Goal: Check status: Check status

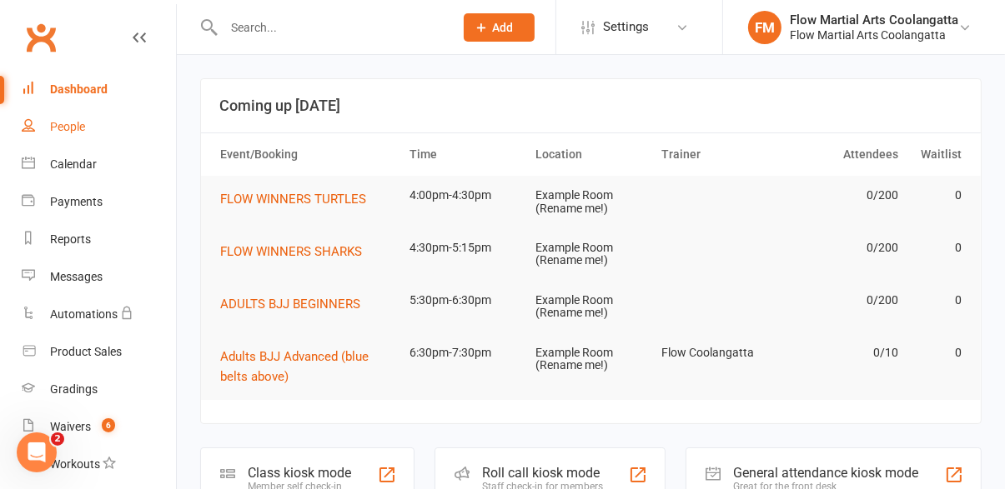
click at [70, 143] on link "People" at bounding box center [99, 127] width 154 height 38
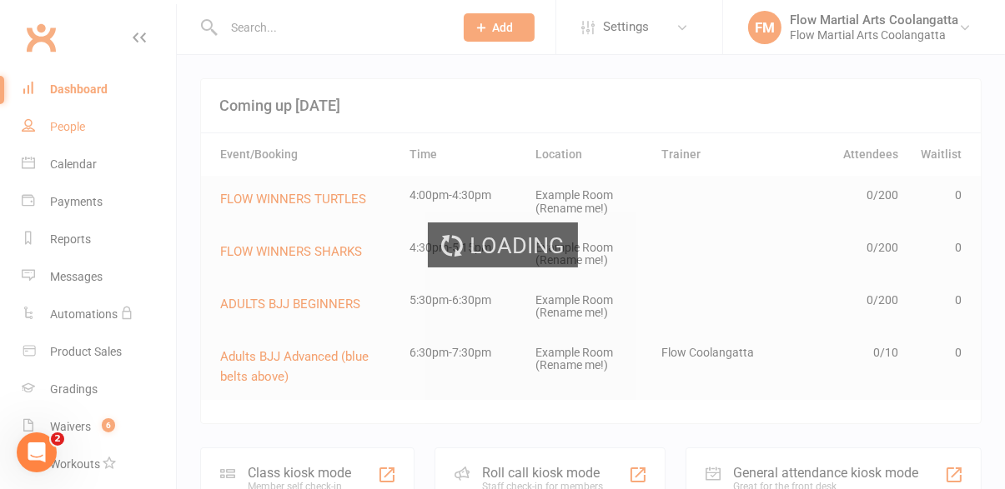
select select "100"
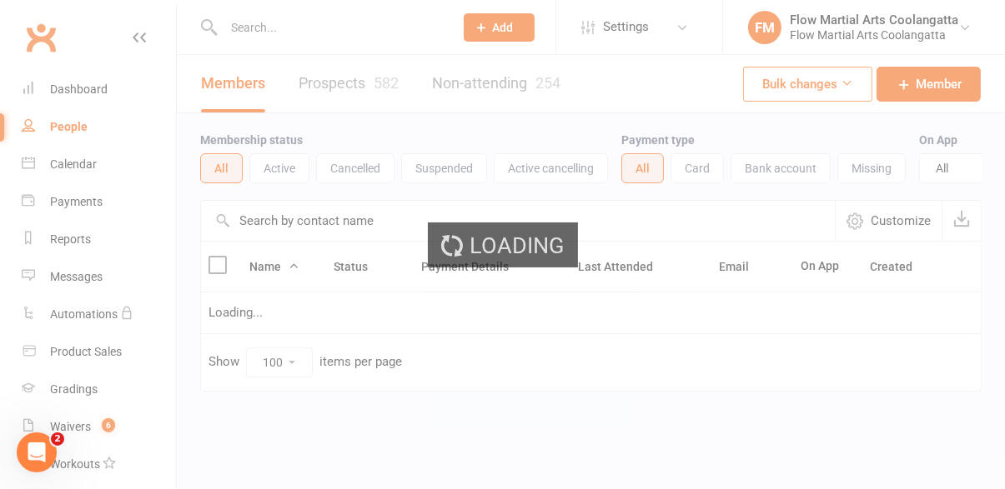
click at [350, 38] on div "Loading" at bounding box center [502, 244] width 1005 height 489
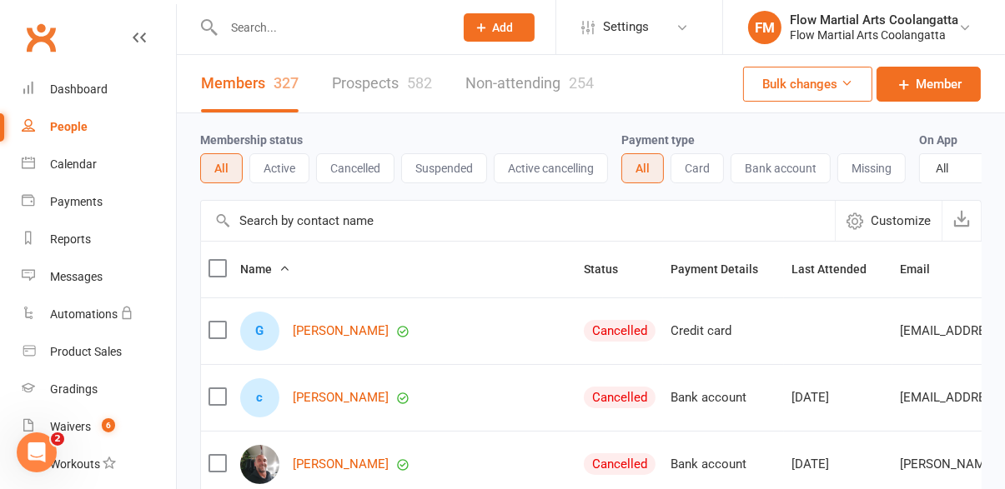
click at [307, 32] on input "text" at bounding box center [329, 27] width 223 height 23
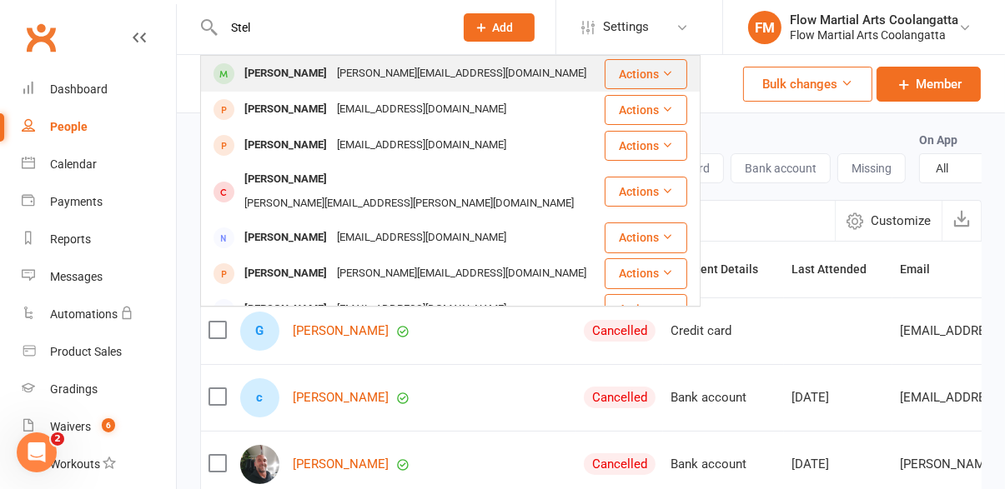
type input "Stel"
click at [309, 78] on div "[PERSON_NAME]" at bounding box center [285, 74] width 93 height 24
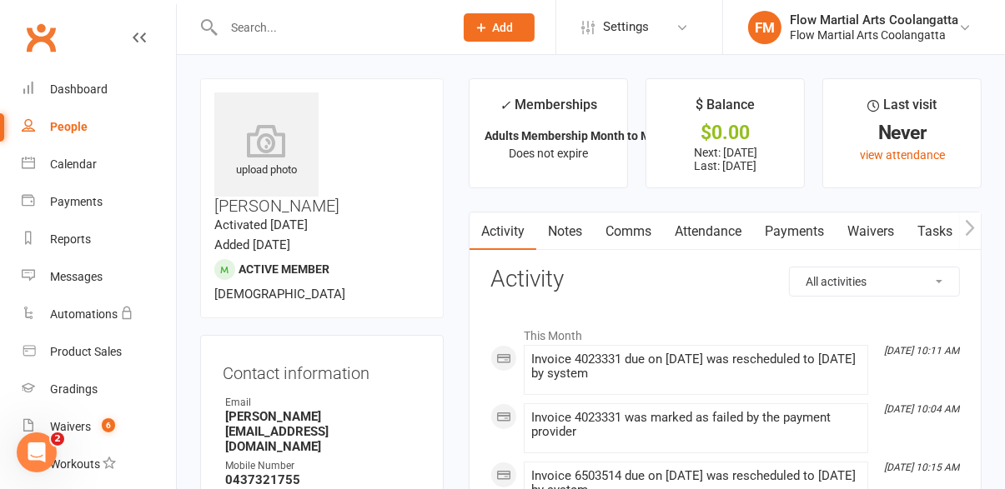
click at [797, 237] on link "Payments" at bounding box center [794, 232] width 83 height 38
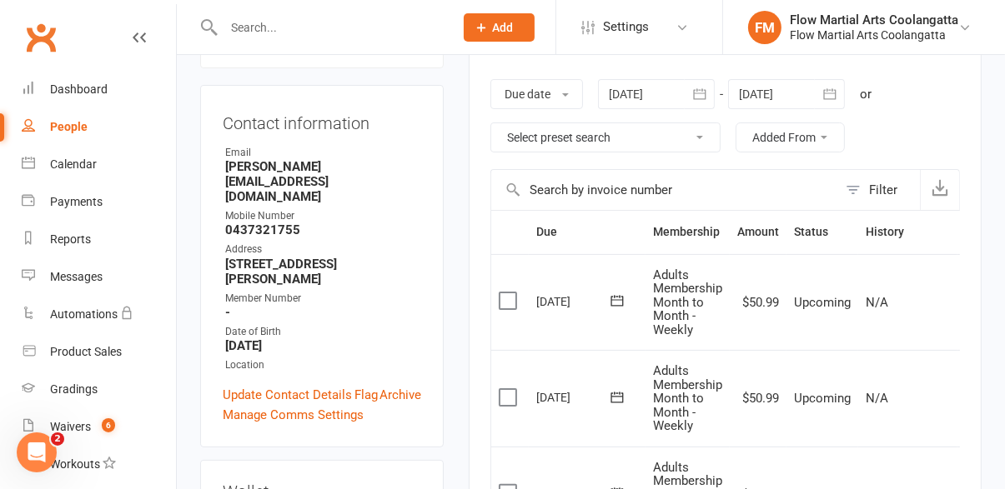
scroll to position [254, 0]
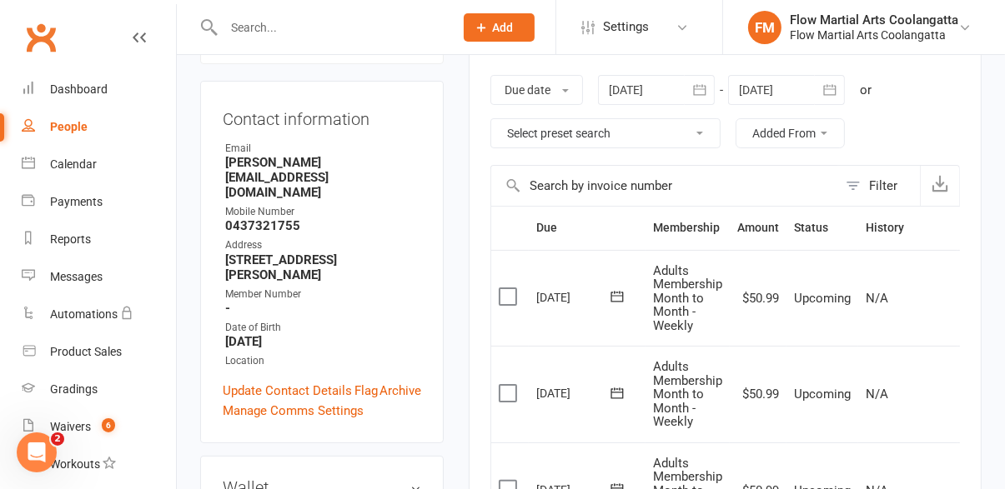
click at [710, 90] on button "button" at bounding box center [700, 90] width 30 height 30
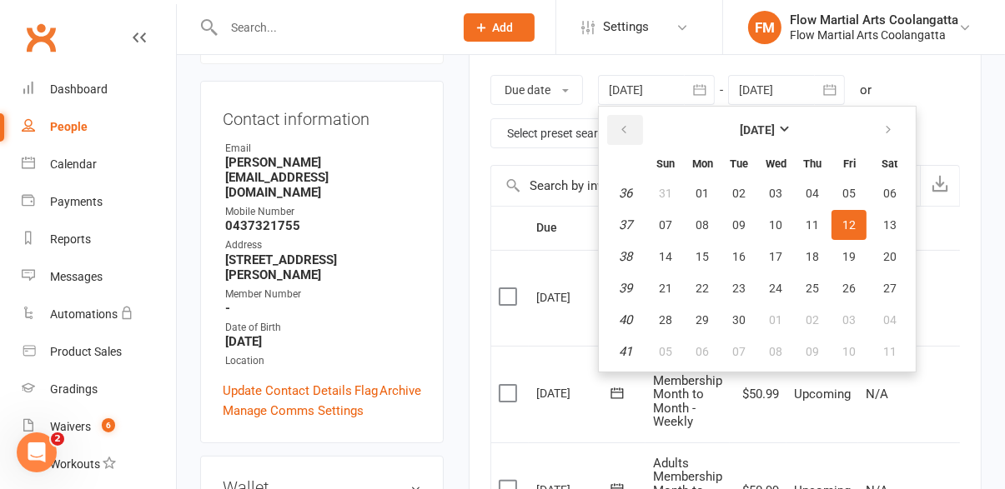
click at [630, 133] on icon "button" at bounding box center [624, 129] width 12 height 13
click at [781, 292] on span "20" at bounding box center [775, 288] width 13 height 13
type input "[DATE]"
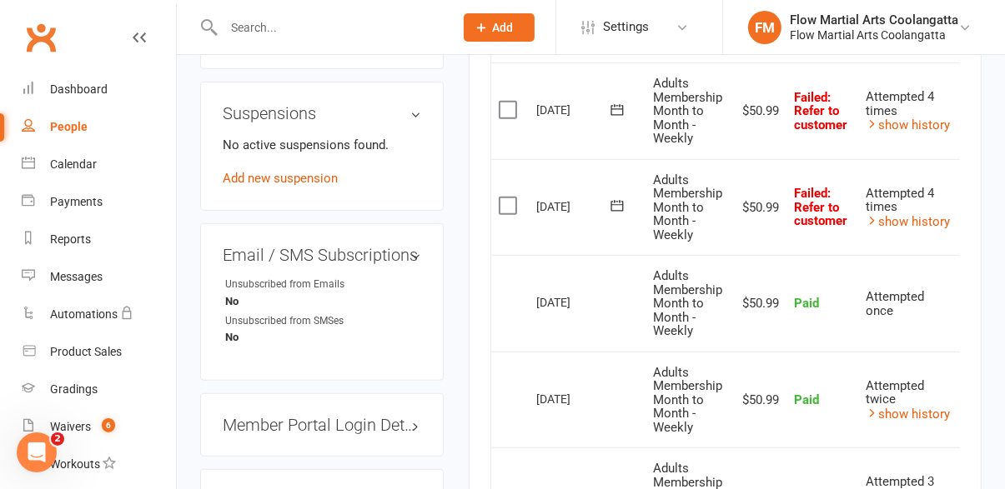
scroll to position [1115, 0]
click at [922, 227] on link "show history" at bounding box center [908, 222] width 84 height 15
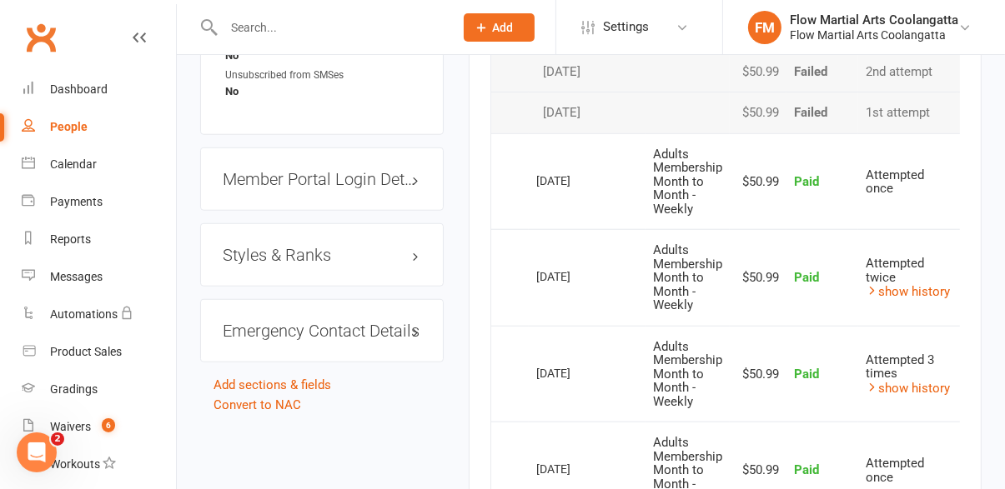
scroll to position [1363, 0]
click at [904, 389] on link "show history" at bounding box center [908, 387] width 84 height 15
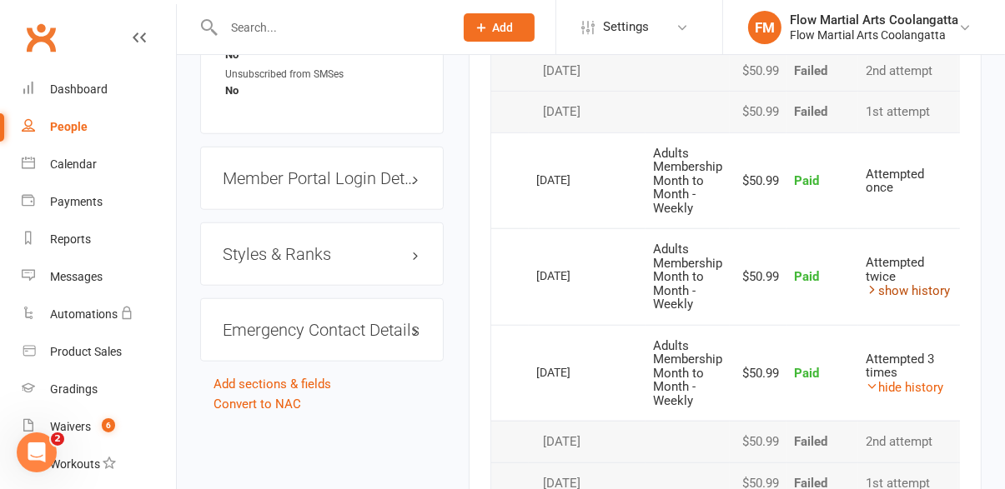
click at [918, 294] on link "show history" at bounding box center [908, 291] width 84 height 15
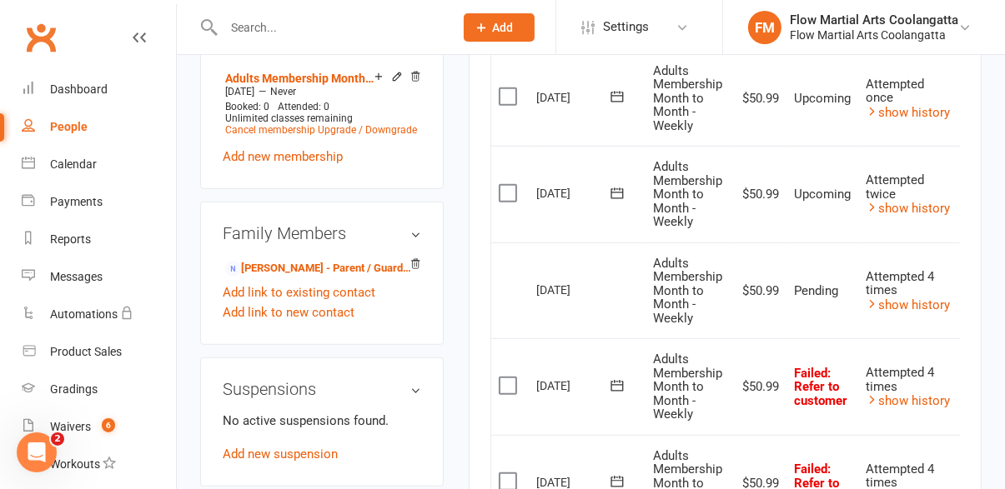
scroll to position [841, 0]
click at [911, 403] on link "show history" at bounding box center [908, 400] width 84 height 15
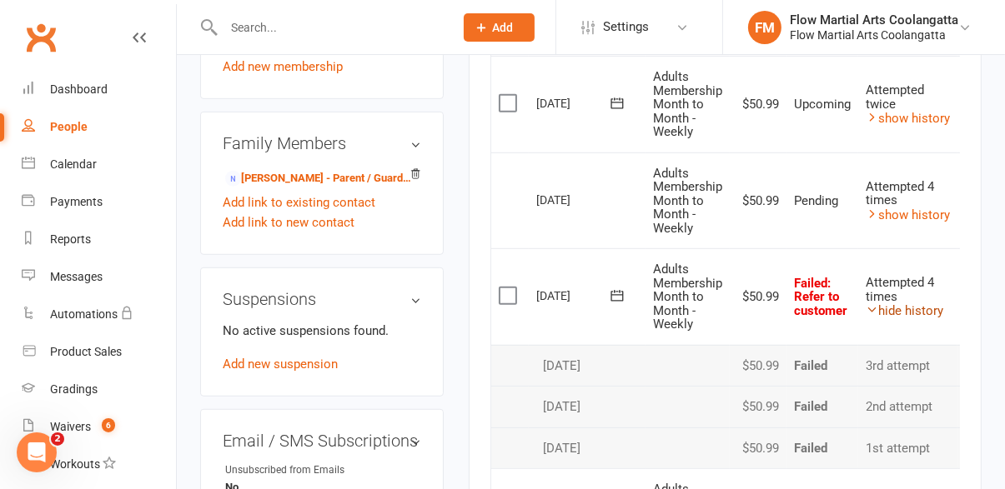
scroll to position [911, 0]
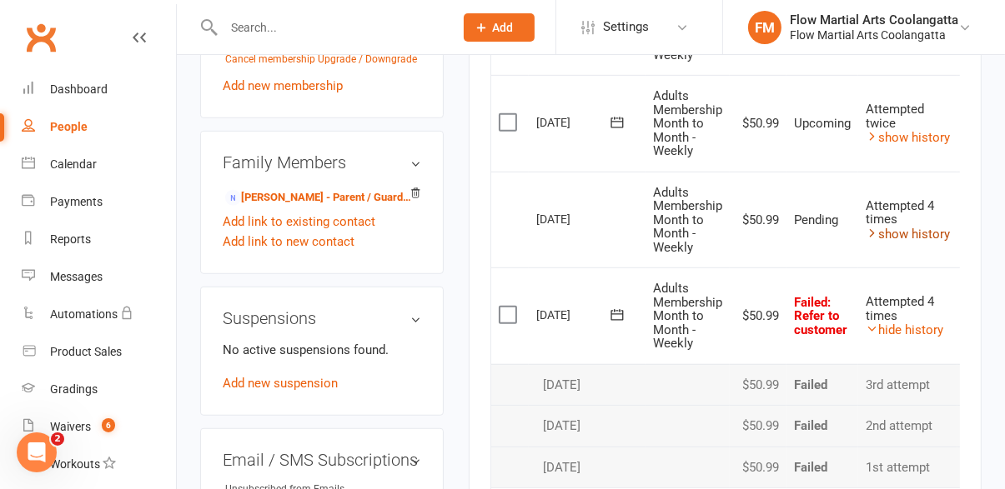
click at [919, 236] on link "show history" at bounding box center [908, 234] width 84 height 15
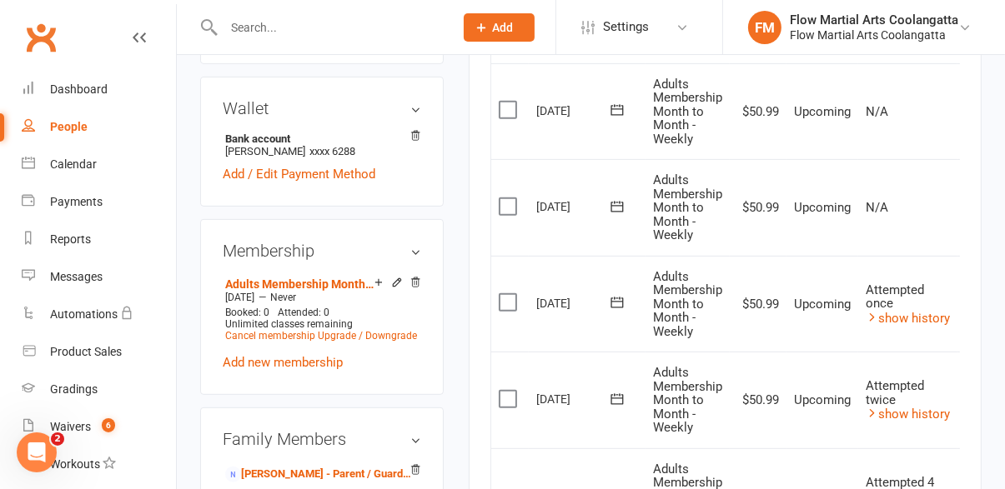
scroll to position [632, 0]
click at [923, 320] on link "show history" at bounding box center [908, 320] width 84 height 15
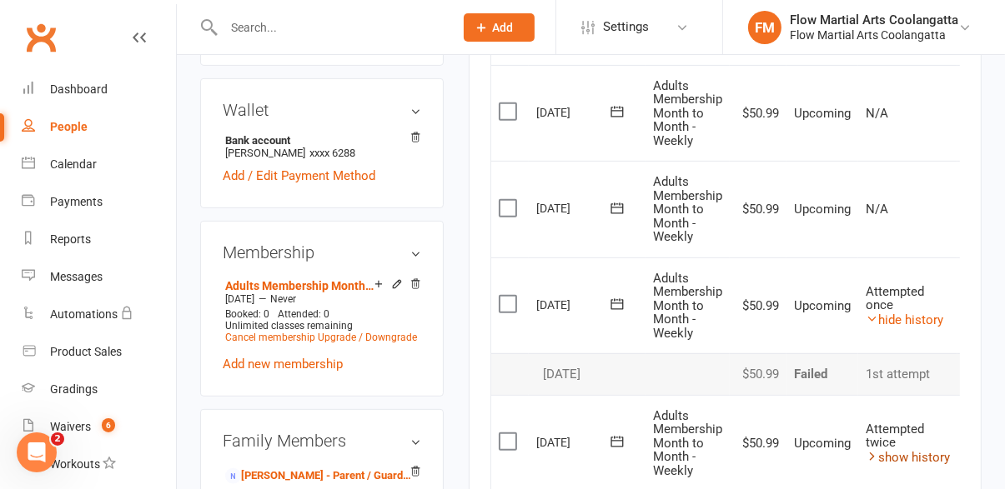
click at [919, 454] on link "show history" at bounding box center [908, 457] width 84 height 15
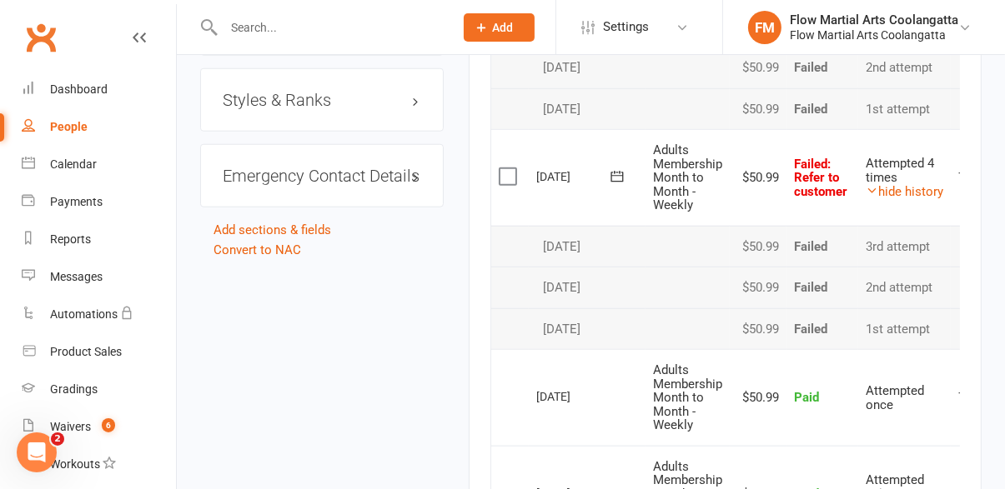
scroll to position [1519, 0]
click at [906, 489] on td "Attempted twice hide history" at bounding box center [904, 492] width 93 height 97
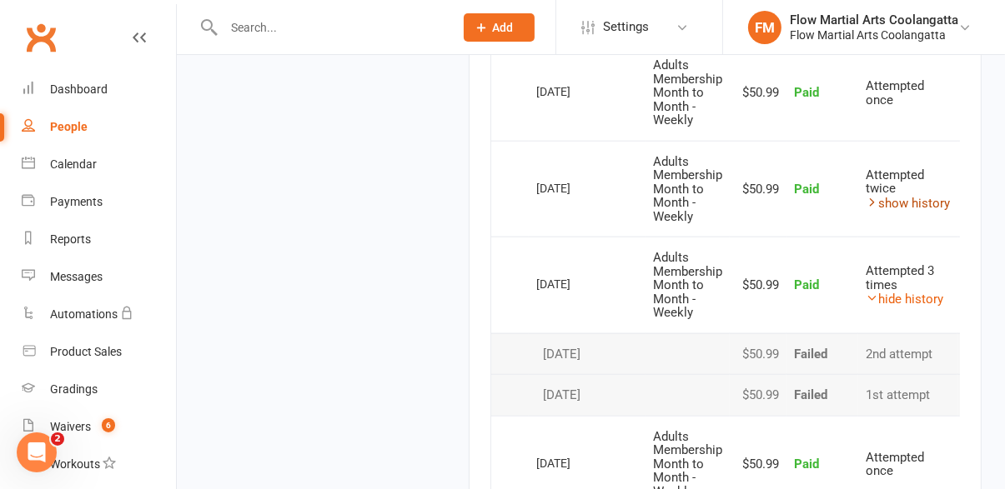
scroll to position [1817, 0]
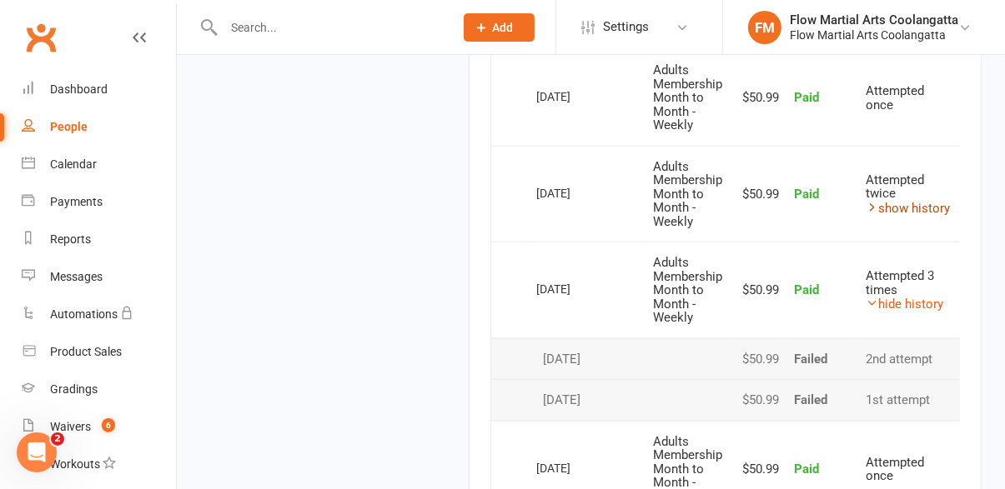
click at [913, 213] on link "show history" at bounding box center [908, 208] width 84 height 15
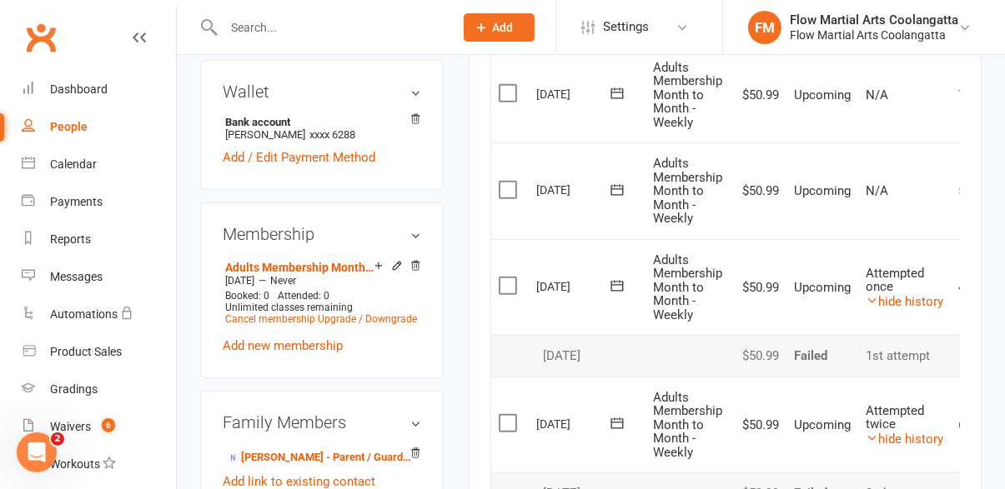
scroll to position [650, 0]
click at [906, 304] on link "hide history" at bounding box center [905, 302] width 78 height 15
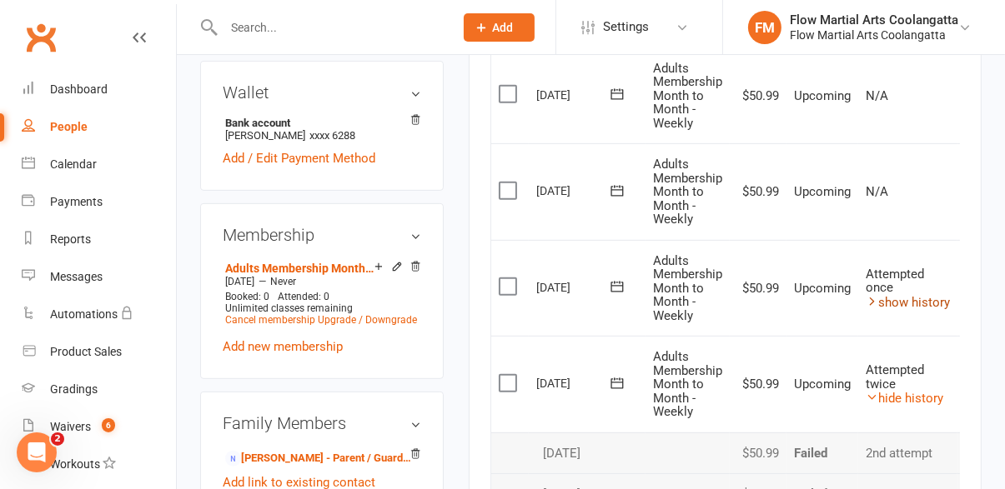
click at [916, 304] on link "show history" at bounding box center [908, 302] width 84 height 15
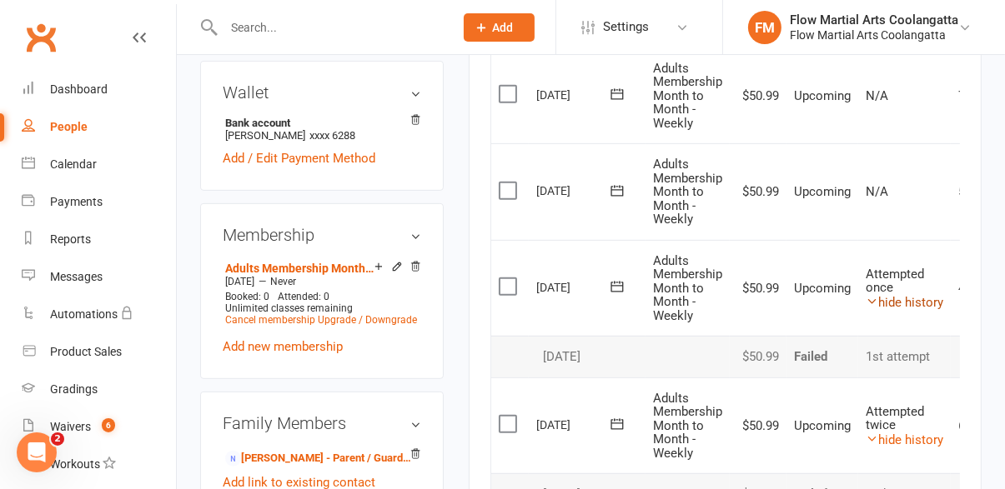
click at [923, 306] on link "hide history" at bounding box center [905, 302] width 78 height 15
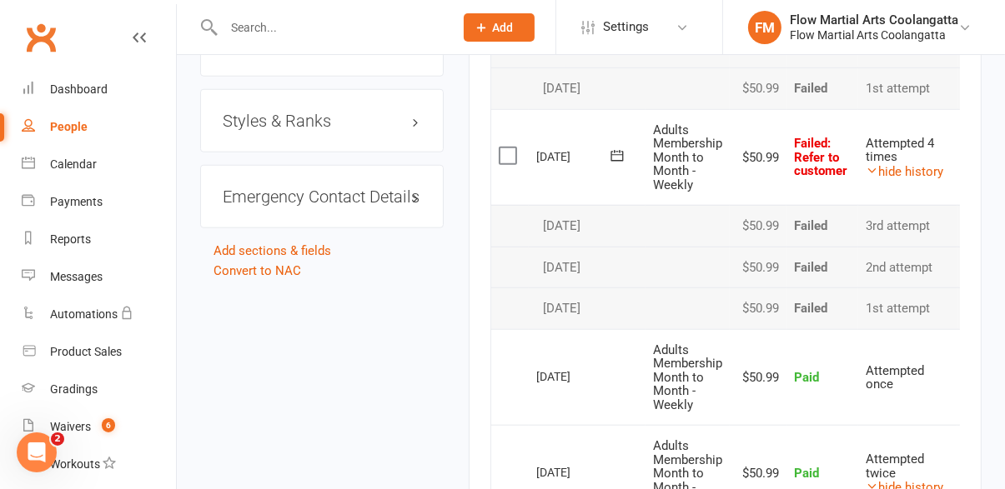
scroll to position [1498, 0]
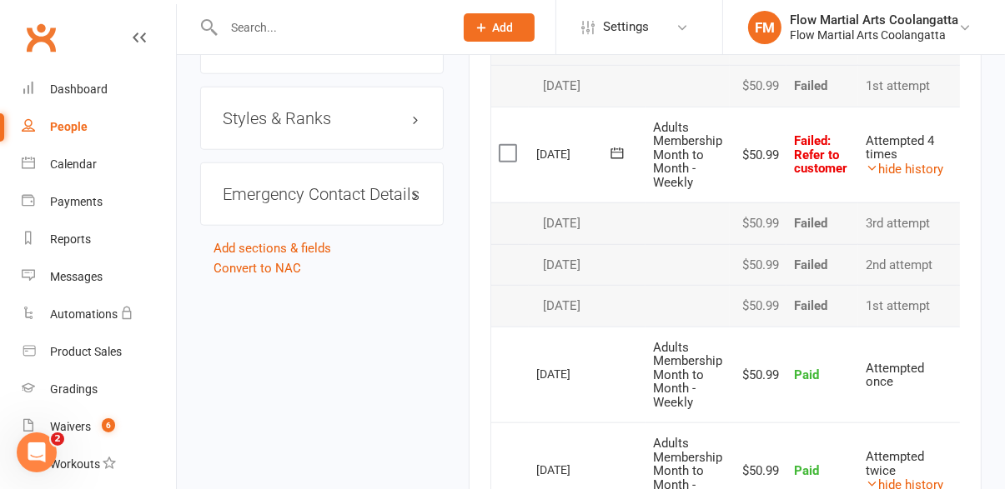
click at [821, 159] on span ": Refer to customer" at bounding box center [820, 154] width 53 height 43
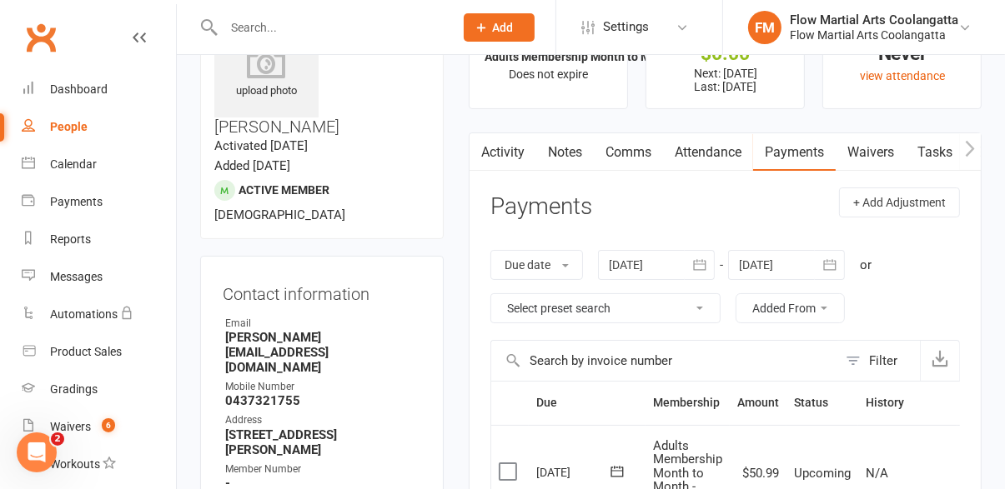
scroll to position [0, 0]
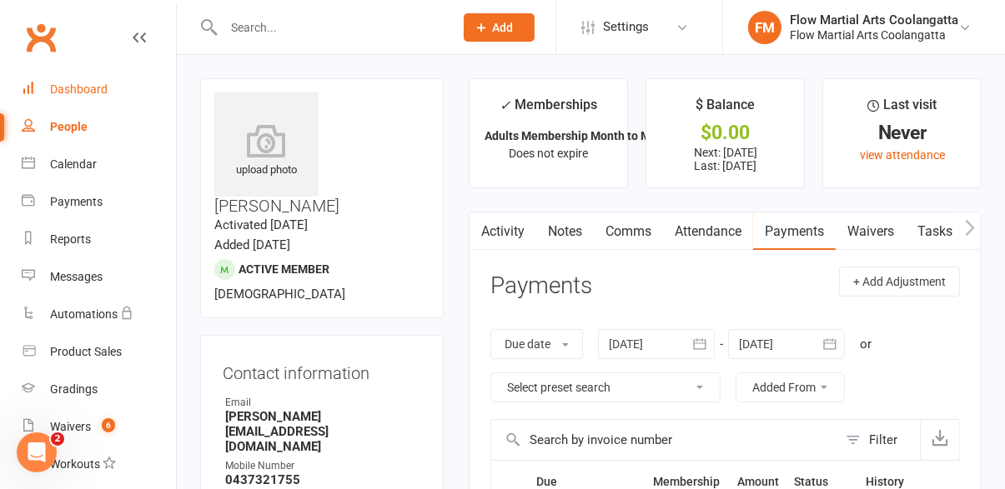
click at [108, 93] on link "Dashboard" at bounding box center [99, 90] width 154 height 38
